Goal: Task Accomplishment & Management: Manage account settings

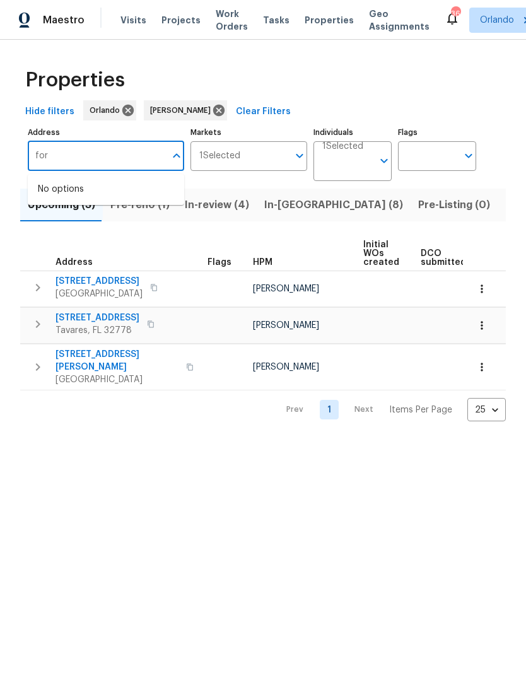
type input "for"
click at [79, 391] on div "Prev 1 Next Items Per Page 25 25 ​" at bounding box center [263, 406] width 486 height 31
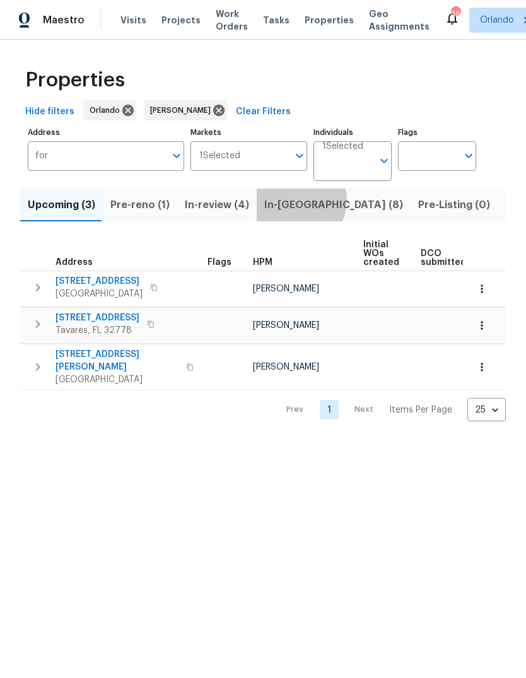
click at [291, 201] on span "In-reno (8)" at bounding box center [333, 205] width 139 height 18
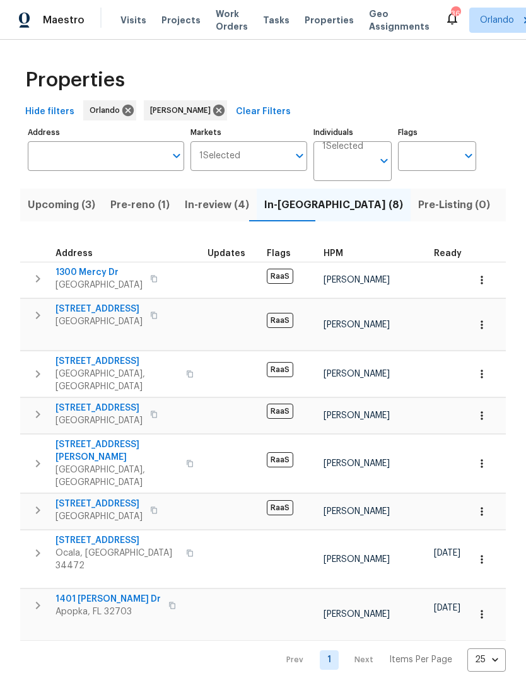
click at [418, 209] on span "Pre-Listing (0)" at bounding box center [454, 205] width 72 height 18
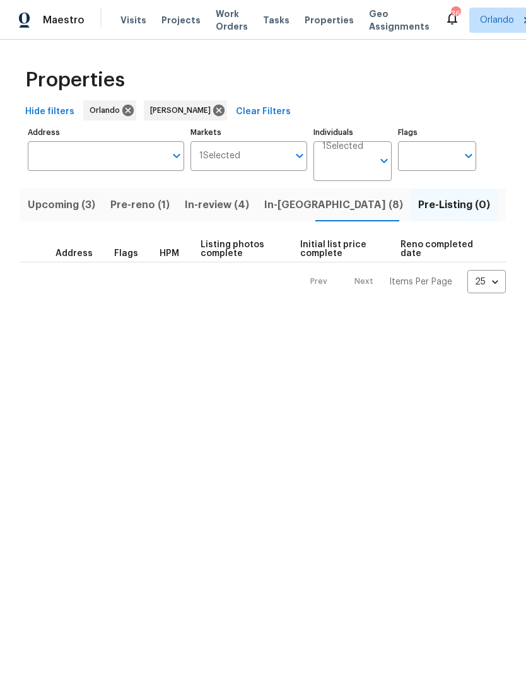
click at [505, 204] on span "Listed (31)" at bounding box center [531, 205] width 52 height 18
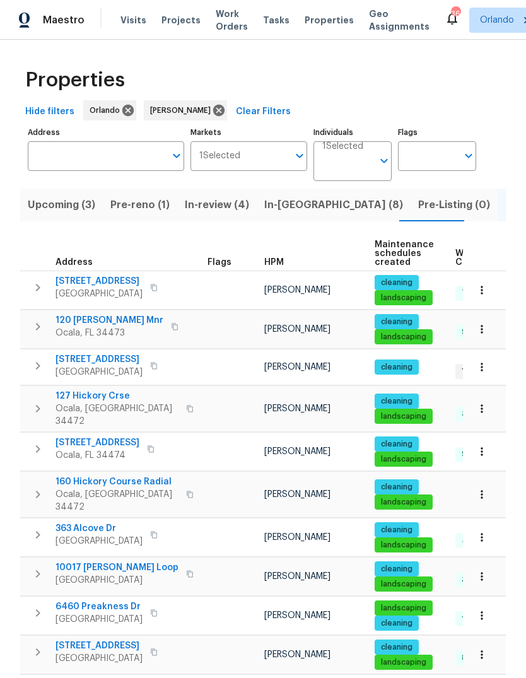
scroll to position [31, 0]
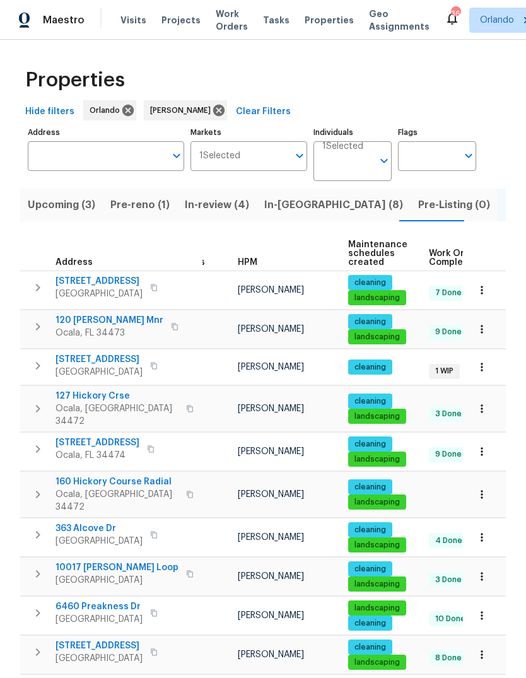
click at [418, 208] on span "Pre-Listing (0)" at bounding box center [454, 205] width 72 height 18
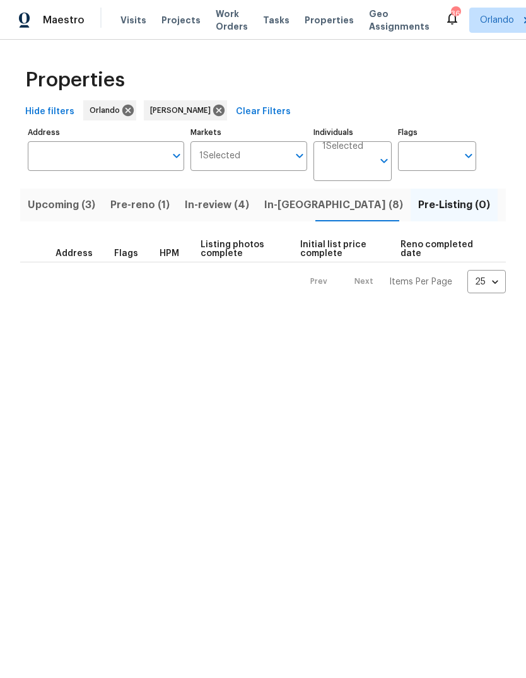
click at [505, 207] on span "Listed (31)" at bounding box center [531, 205] width 52 height 18
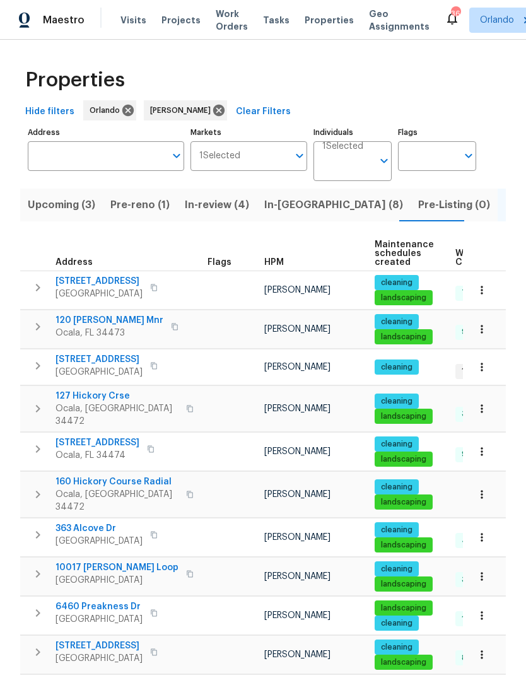
scroll to position [10, 0]
click at [287, 208] on span "In-reno (8)" at bounding box center [333, 205] width 139 height 18
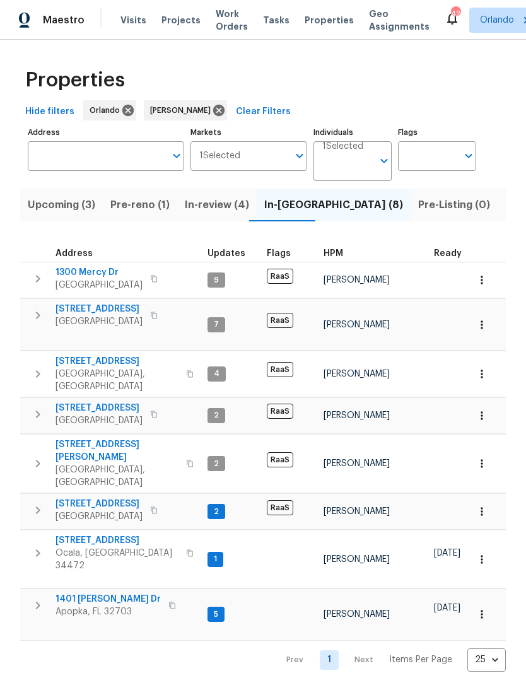
scroll to position [10, 0]
click at [505, 205] on span "Listed (31)" at bounding box center [531, 205] width 52 height 18
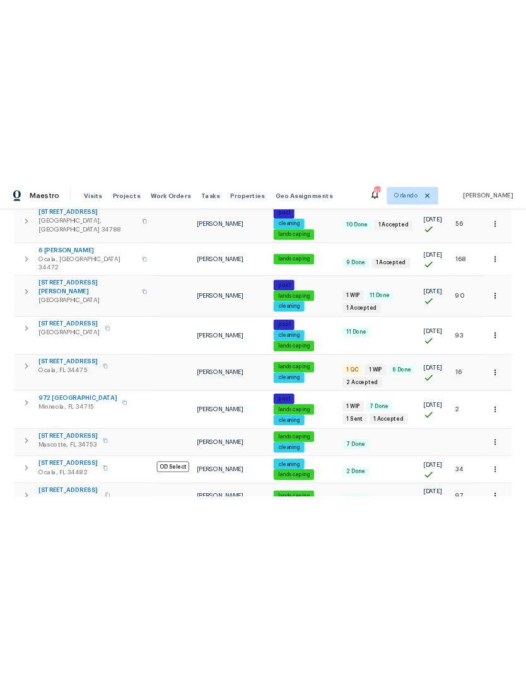
scroll to position [841, 0]
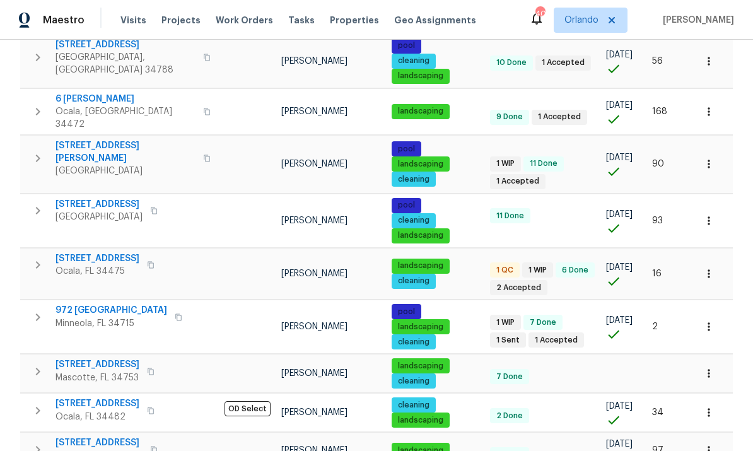
click at [175, 314] on icon "button" at bounding box center [179, 318] width 8 height 8
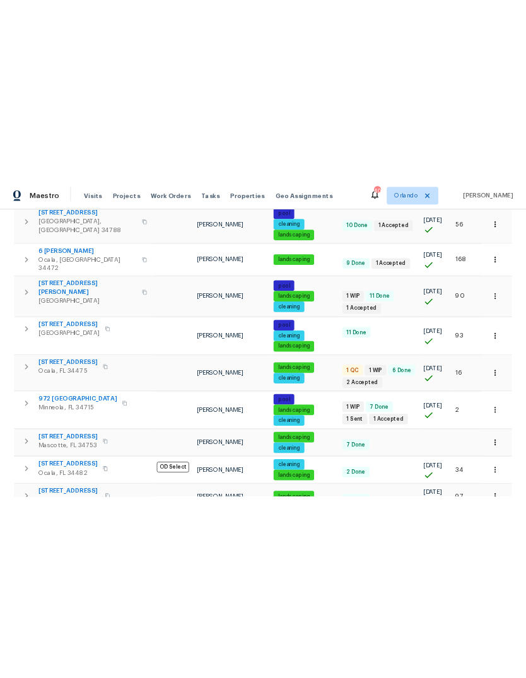
scroll to position [658, 0]
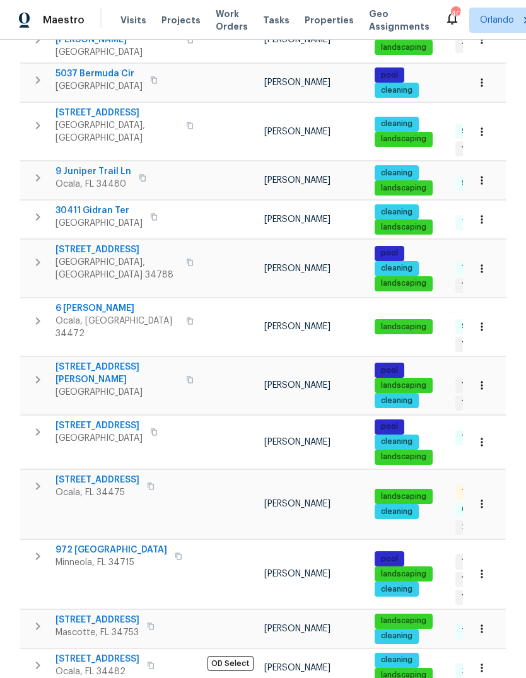
click at [68, 556] on span "Minneola, FL 34715" at bounding box center [112, 562] width 112 height 13
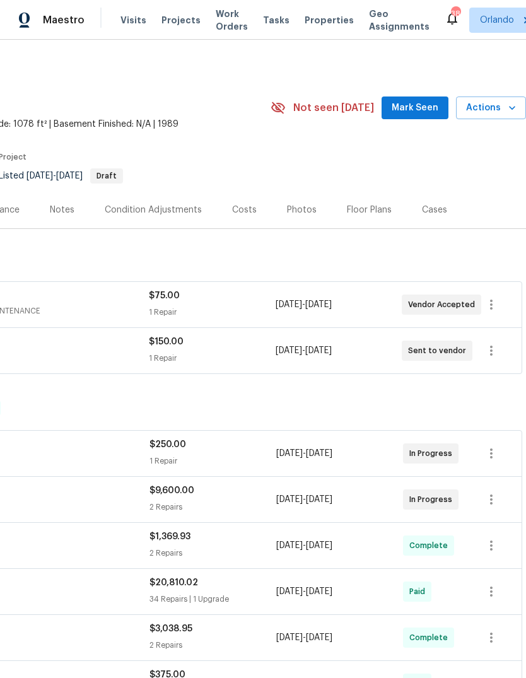
scroll to position [0, 187]
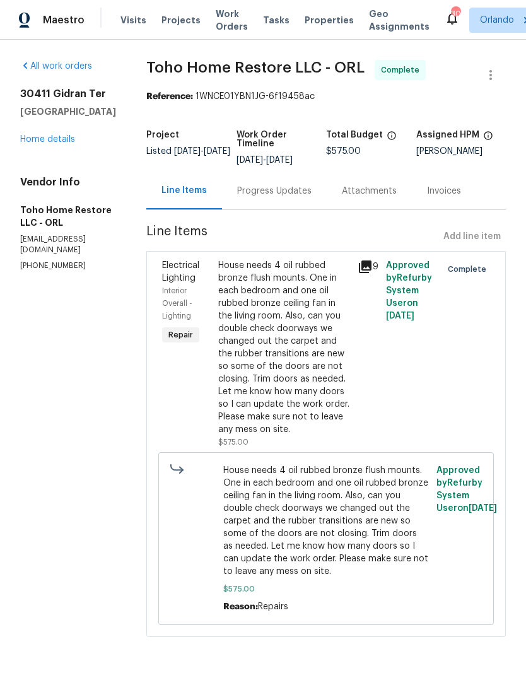
click at [220, 19] on span "Work Orders" at bounding box center [232, 20] width 32 height 25
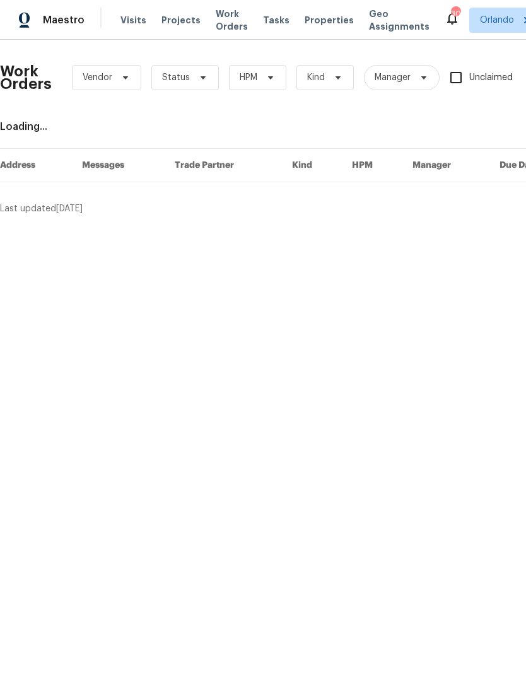
click at [191, 54] on div "Work Orders Vendor Status HPM Kind Manager Unclaimed ​" at bounding box center [347, 78] width 695 height 56
click at [185, 77] on span "Status" at bounding box center [176, 77] width 28 height 13
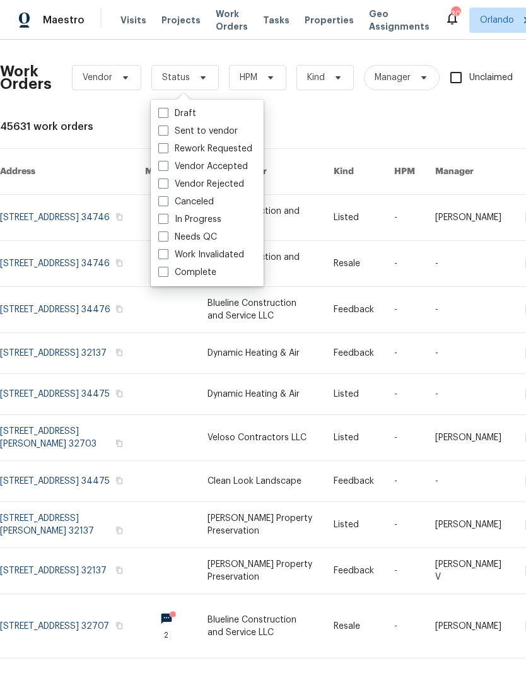
click at [174, 235] on label "Needs QC" at bounding box center [187, 237] width 59 height 13
click at [167, 235] on input "Needs QC" at bounding box center [162, 235] width 8 height 8
checkbox input "true"
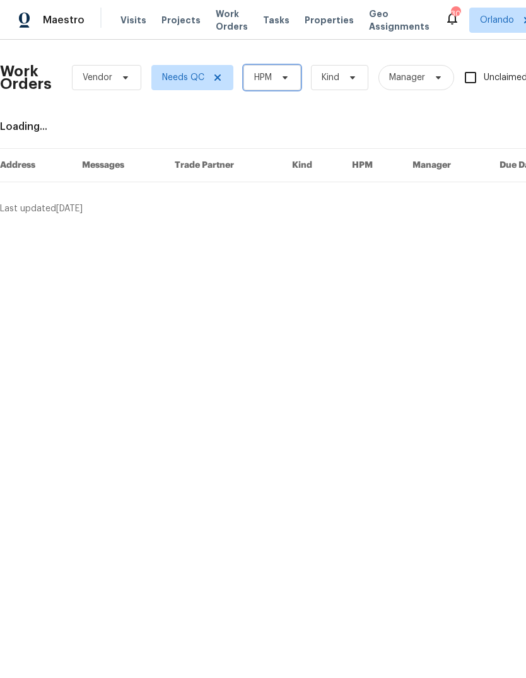
click at [265, 68] on span "HPM" at bounding box center [272, 77] width 57 height 25
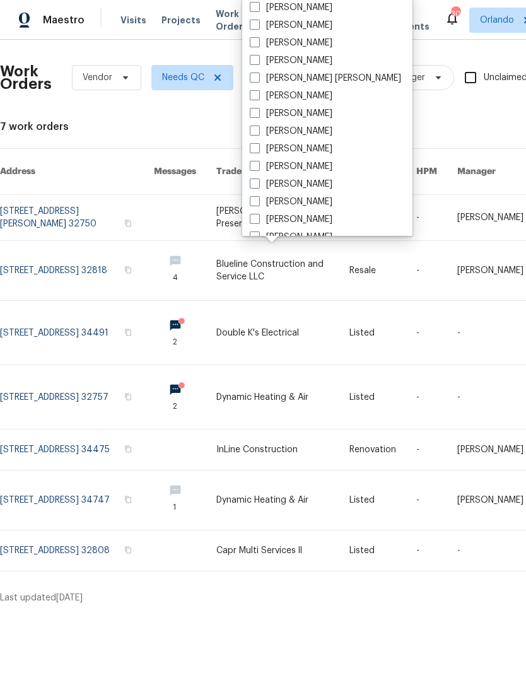
click at [263, 26] on label "[PERSON_NAME]" at bounding box center [291, 25] width 83 height 13
click at [258, 26] on input "[PERSON_NAME]" at bounding box center [254, 23] width 8 height 8
checkbox input "true"
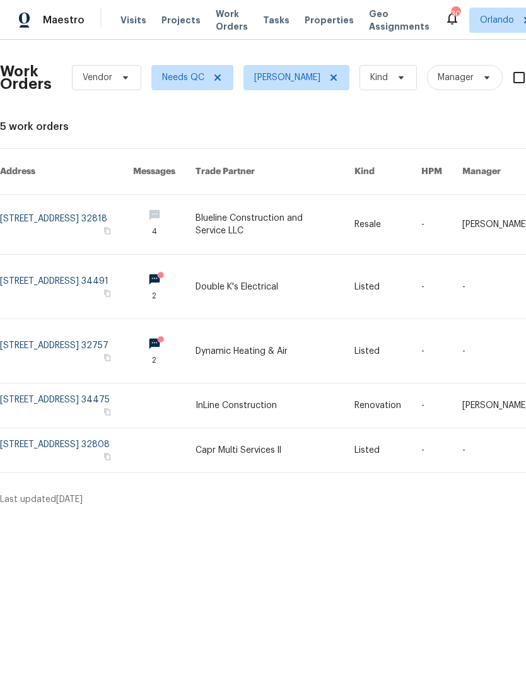
click at [40, 331] on link at bounding box center [66, 351] width 133 height 64
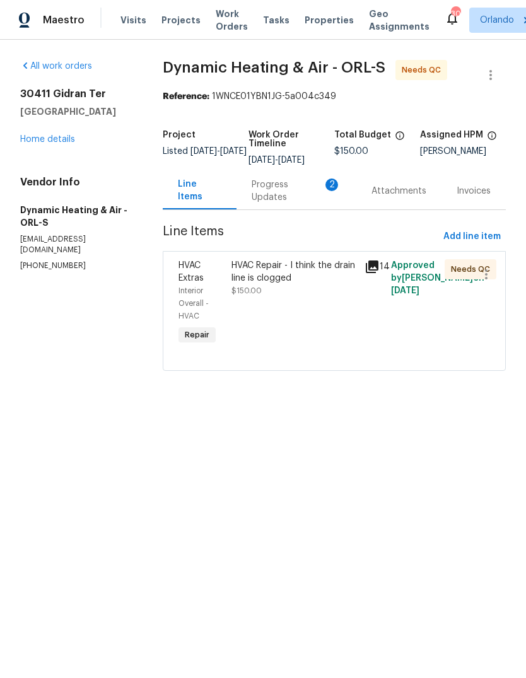
click at [279, 204] on div "Progress Updates 2" at bounding box center [297, 191] width 90 height 25
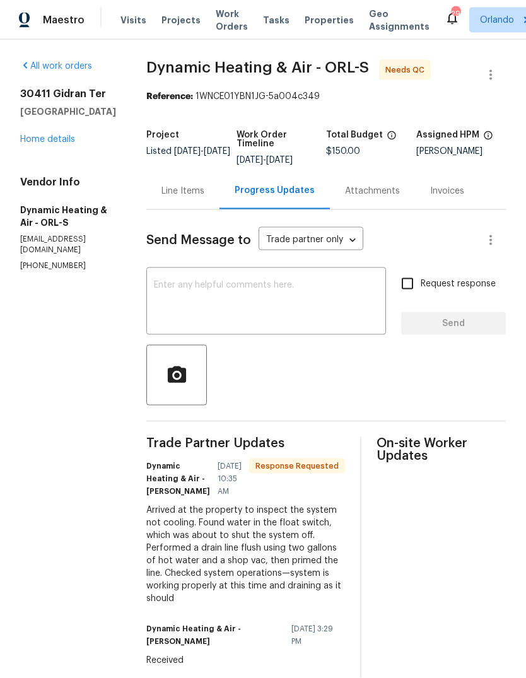
scroll to position [46, 0]
click at [192, 185] on div "Line Items" at bounding box center [183, 191] width 43 height 13
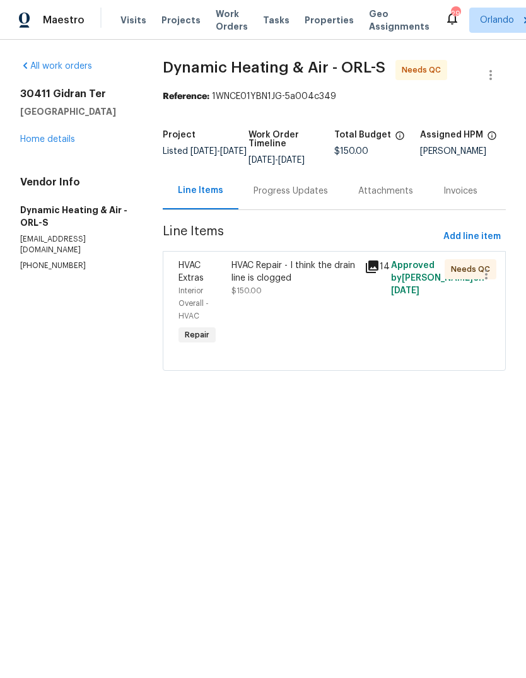
click at [223, 275] on div "HVAC Extras" at bounding box center [201, 271] width 45 height 25
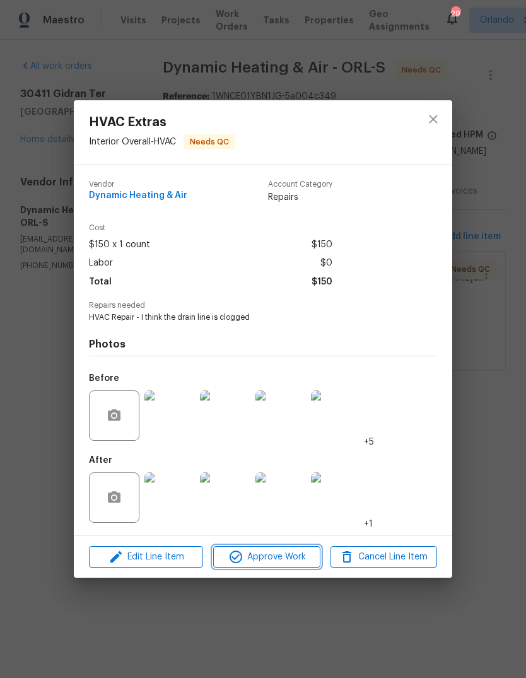
click at [249, 562] on span "Approve Work" at bounding box center [266, 558] width 99 height 16
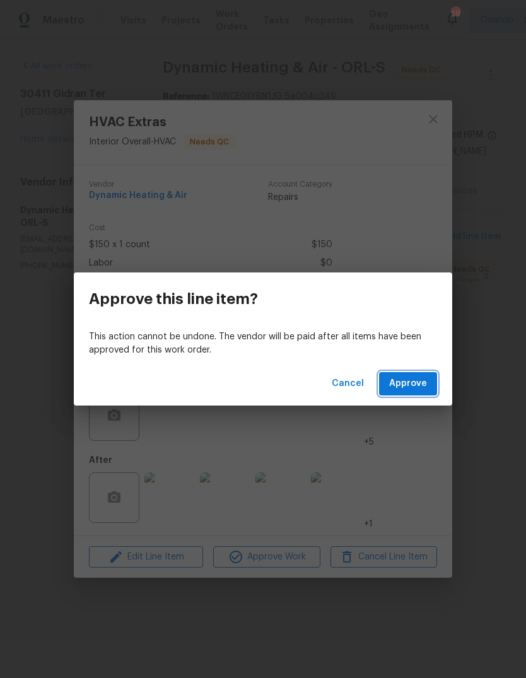
click at [399, 380] on span "Approve" at bounding box center [408, 384] width 38 height 16
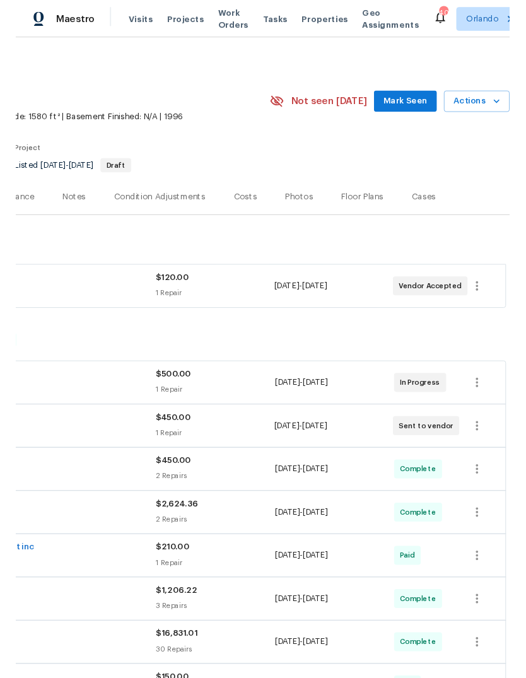
scroll to position [0, 187]
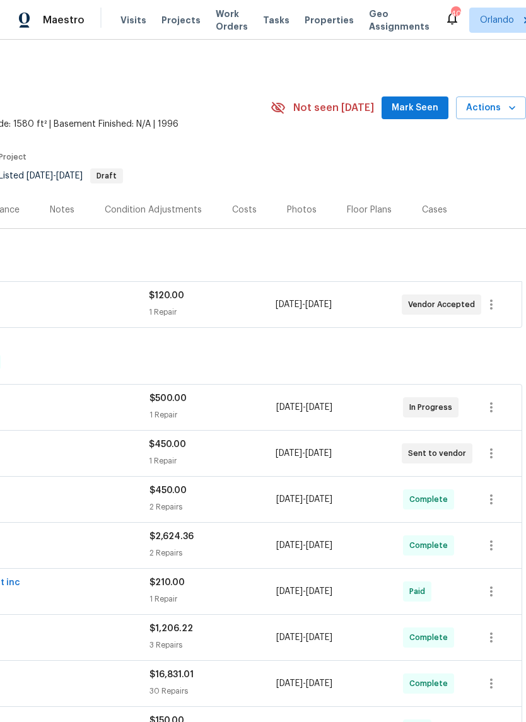
click at [490, 114] on span "Actions" at bounding box center [491, 108] width 50 height 16
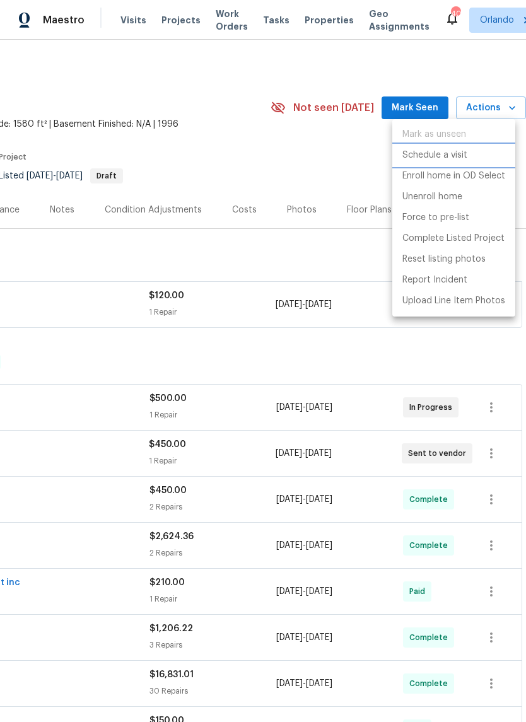
click at [433, 153] on p "Schedule a visit" at bounding box center [435, 155] width 65 height 13
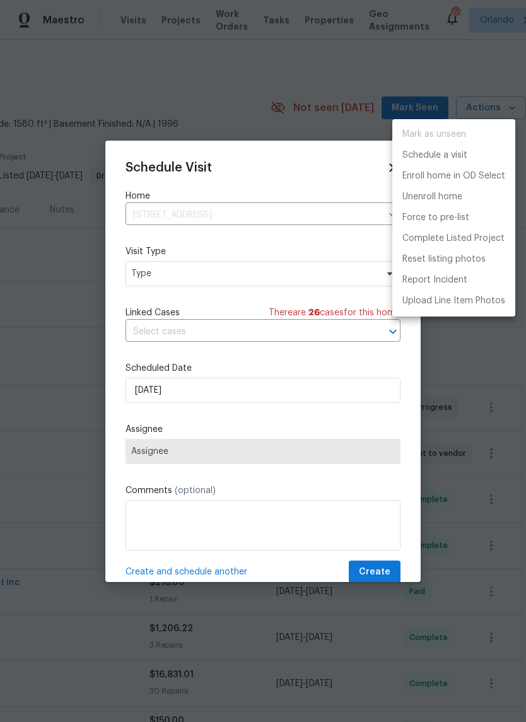
click at [148, 281] on div at bounding box center [263, 361] width 526 height 722
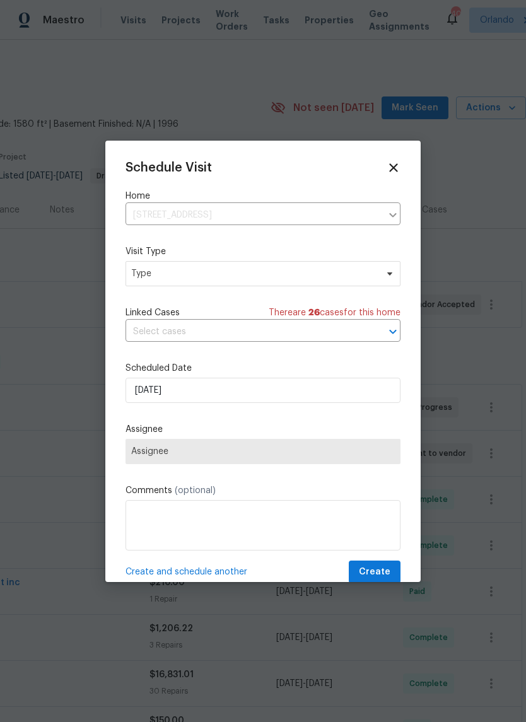
click at [170, 258] on label "Visit Type" at bounding box center [263, 251] width 275 height 13
click at [153, 275] on span "Type" at bounding box center [253, 274] width 245 height 13
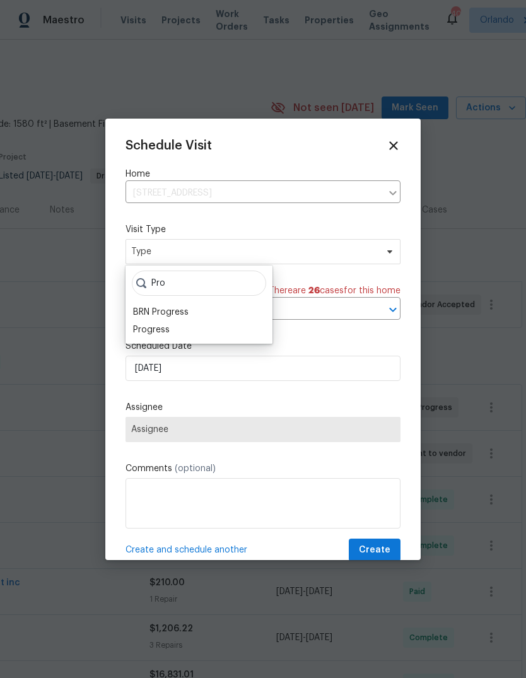
type input "Pro"
click at [141, 333] on div "Progress" at bounding box center [151, 330] width 37 height 13
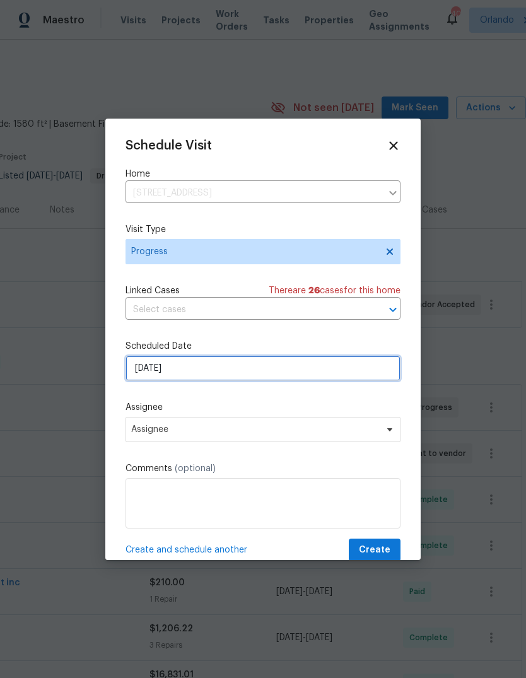
click at [149, 368] on input "[DATE]" at bounding box center [263, 368] width 275 height 25
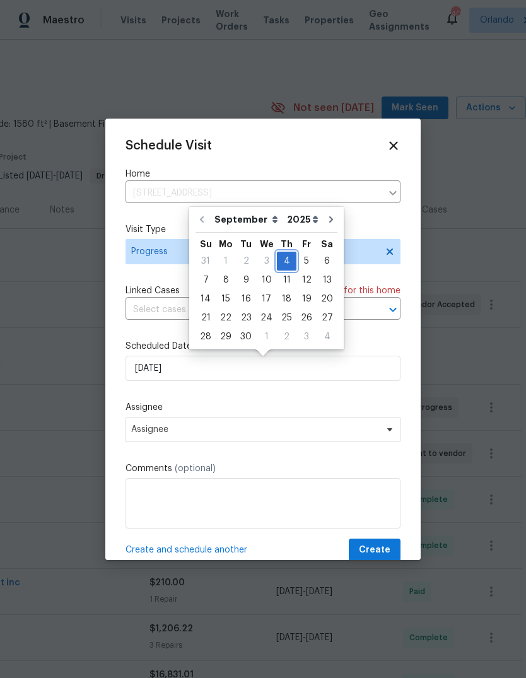
click at [278, 264] on div "4" at bounding box center [287, 261] width 20 height 18
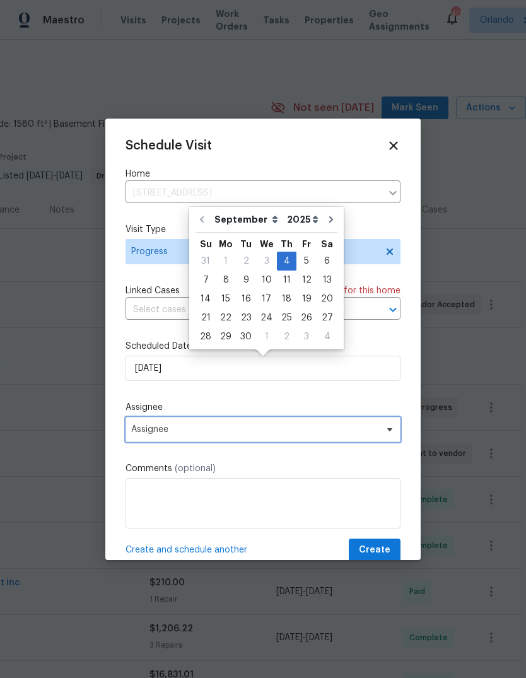
click at [144, 433] on span "Assignee" at bounding box center [254, 430] width 247 height 10
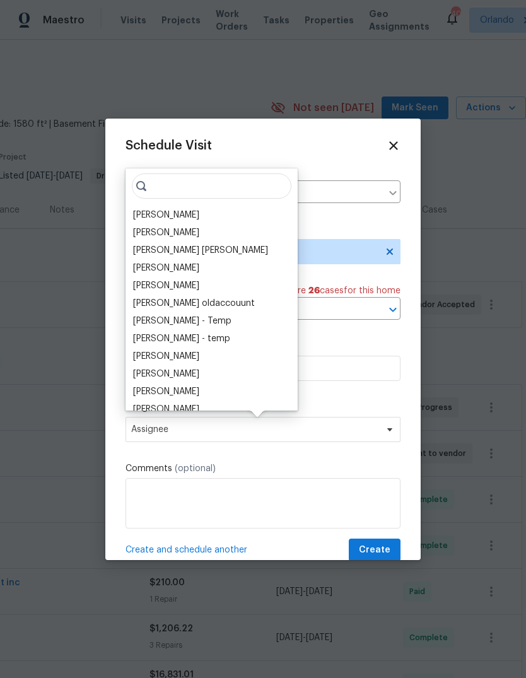
click at [149, 212] on div "[PERSON_NAME]" at bounding box center [166, 215] width 66 height 13
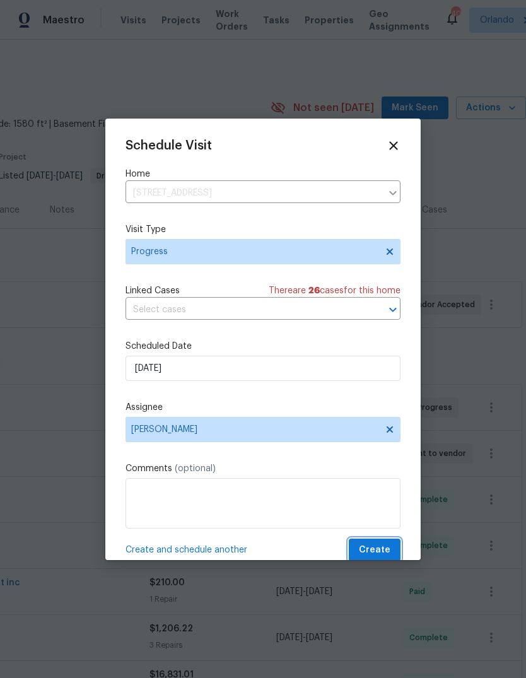
click at [385, 553] on span "Create" at bounding box center [375, 551] width 32 height 16
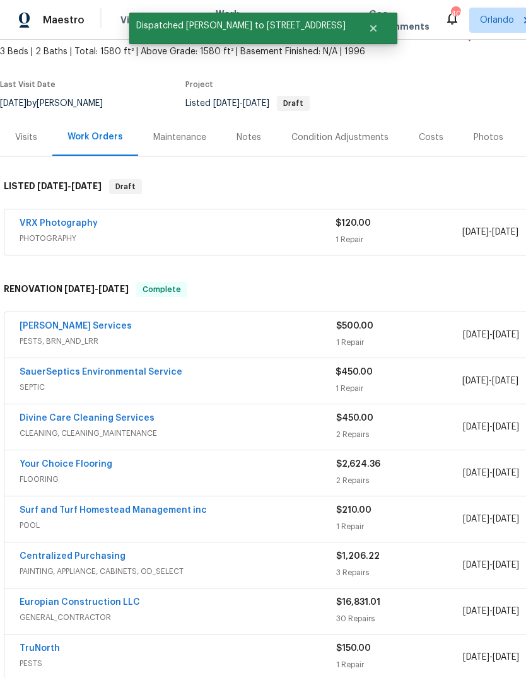
scroll to position [74, 0]
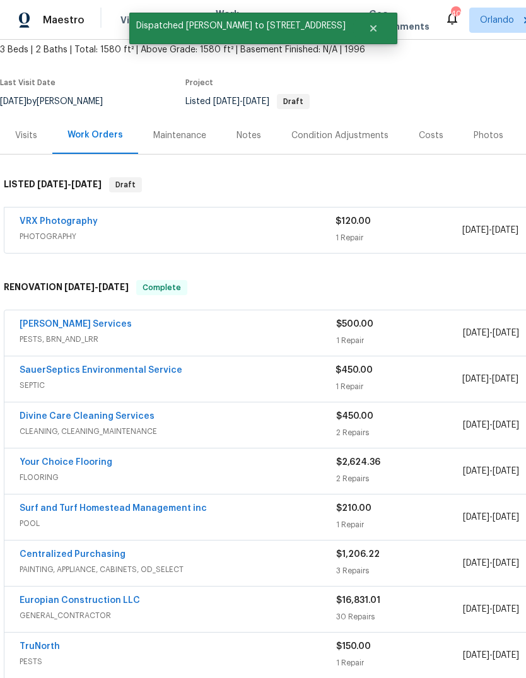
click at [42, 373] on link "SauerSeptics Environmental Service" at bounding box center [101, 370] width 163 height 9
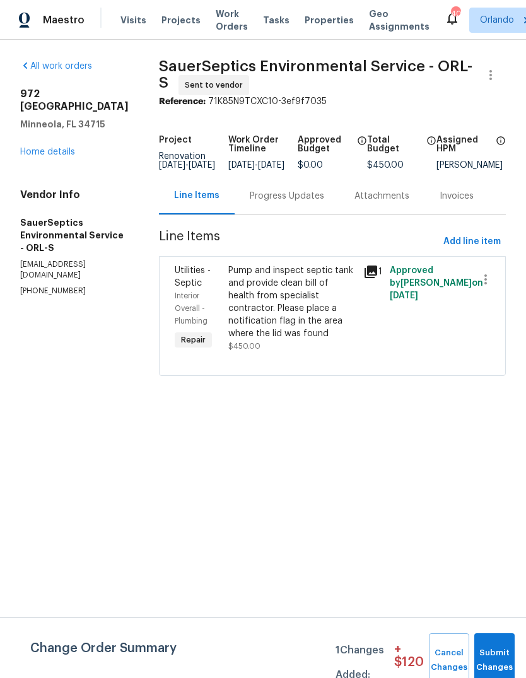
click at [264, 215] on div "Progress Updates" at bounding box center [287, 195] width 105 height 37
